Goal: Information Seeking & Learning: Learn about a topic

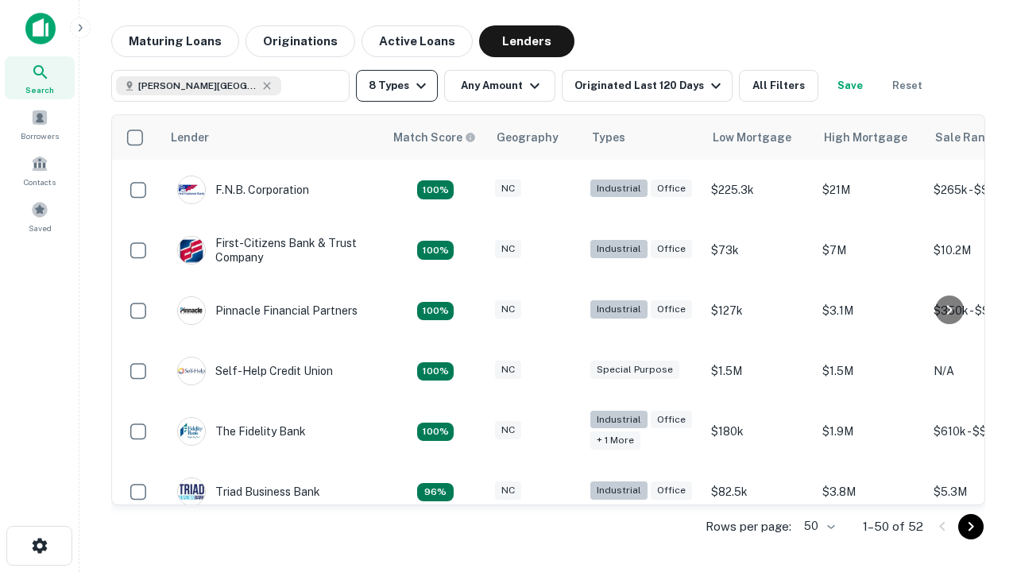
click at [396, 86] on button "8 Types" at bounding box center [397, 86] width 82 height 32
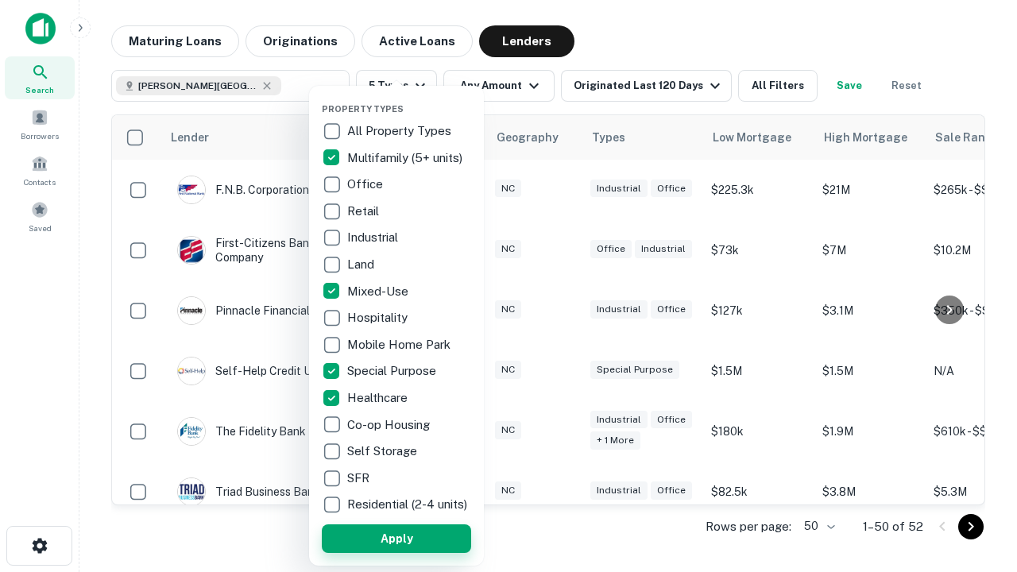
click at [396, 538] on button "Apply" at bounding box center [396, 538] width 149 height 29
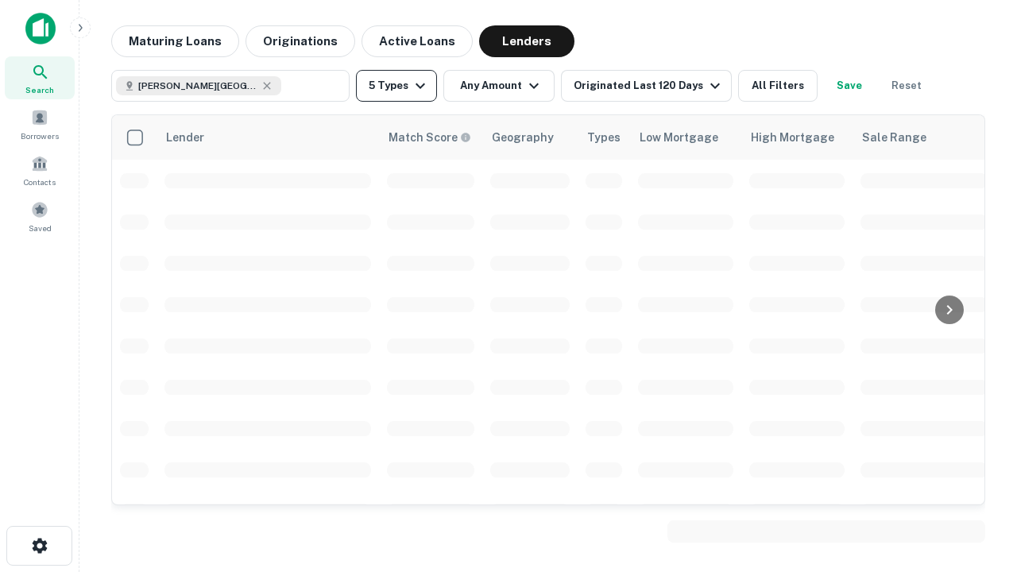
click at [396, 86] on button "5 Types" at bounding box center [396, 86] width 81 height 32
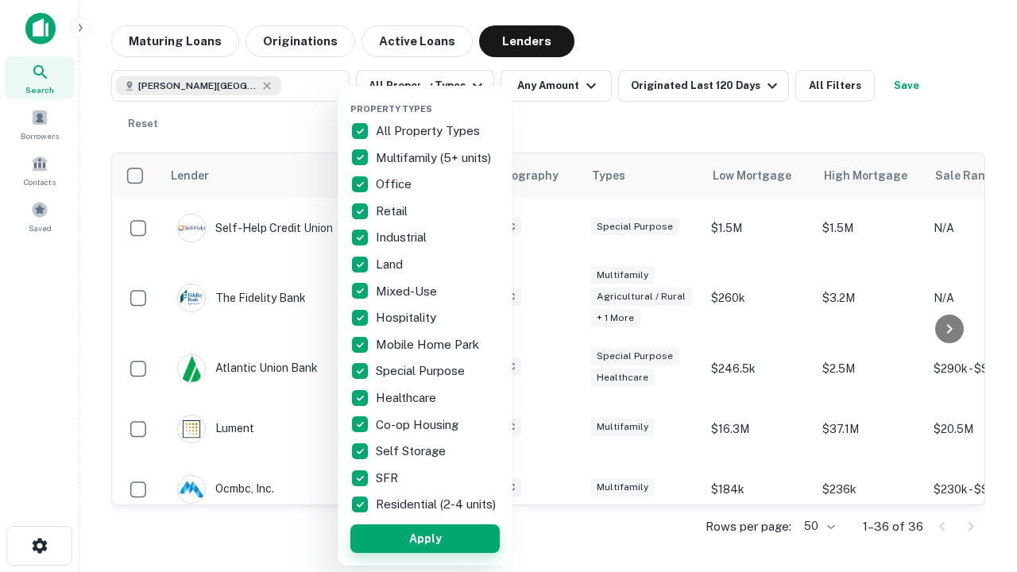
click at [425, 538] on button "Apply" at bounding box center [424, 538] width 149 height 29
